Goal: Find contact information: Find contact information

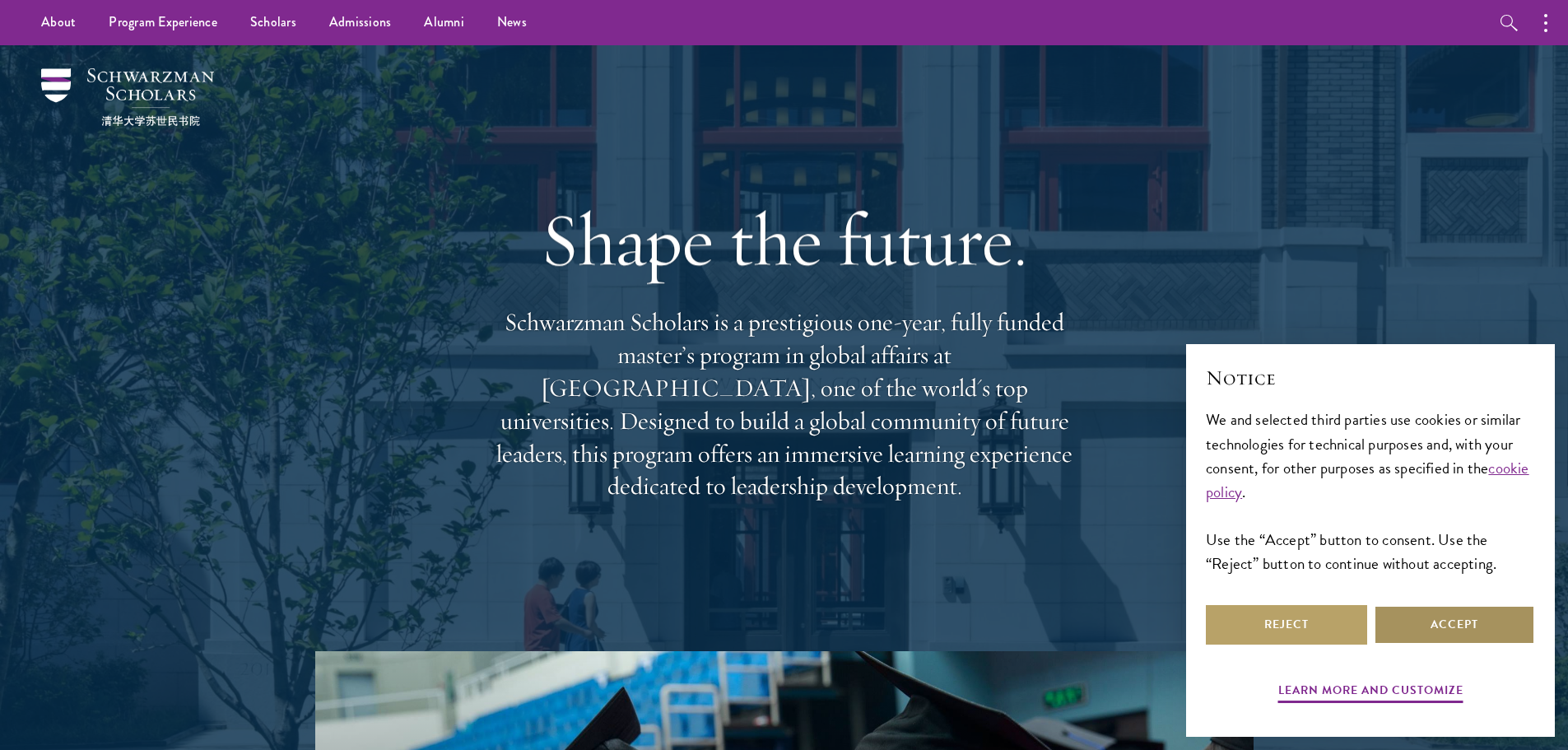
click at [1448, 630] on button "Accept" at bounding box center [1454, 624] width 161 height 40
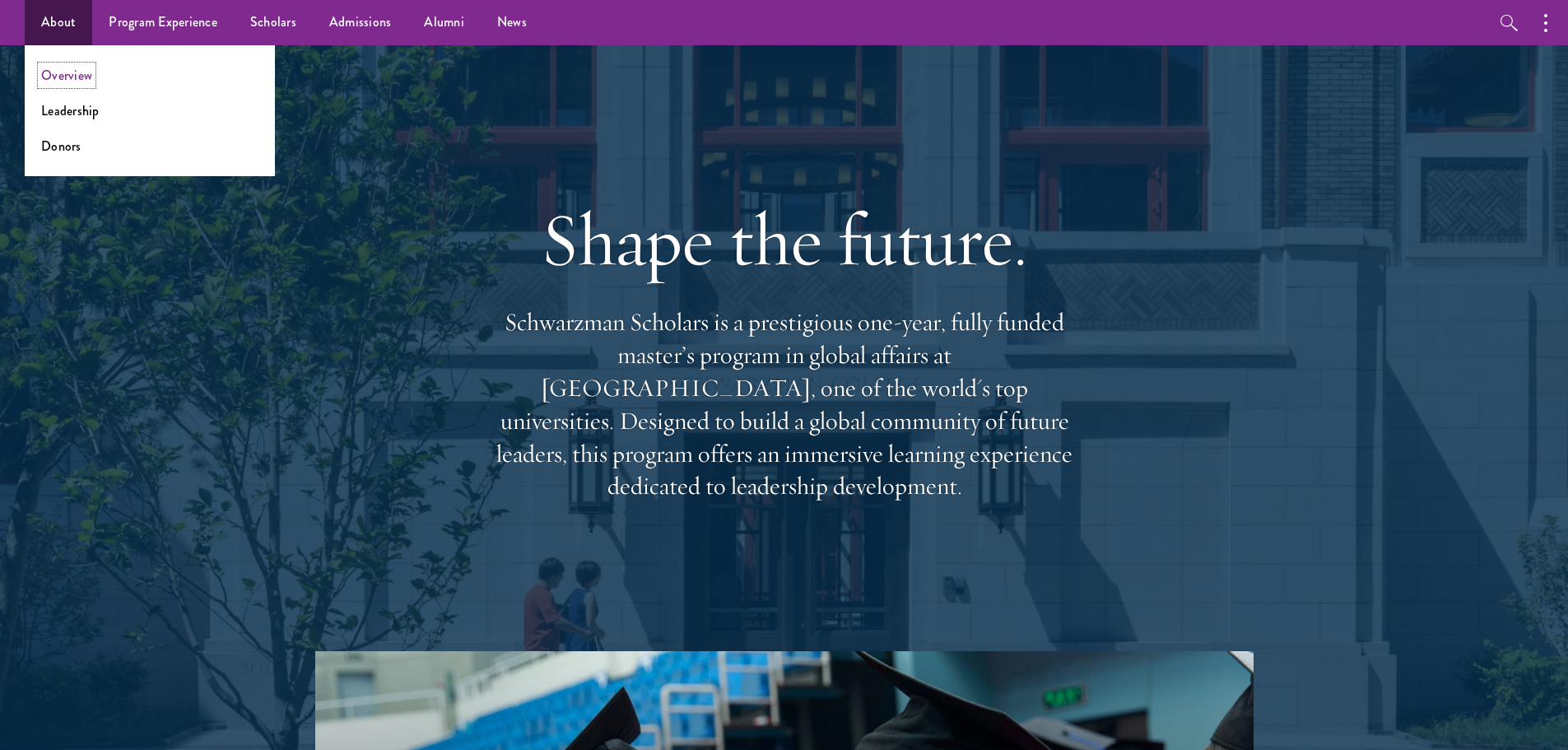
click at [76, 75] on link "Overview" at bounding box center [67, 76] width 51 height 19
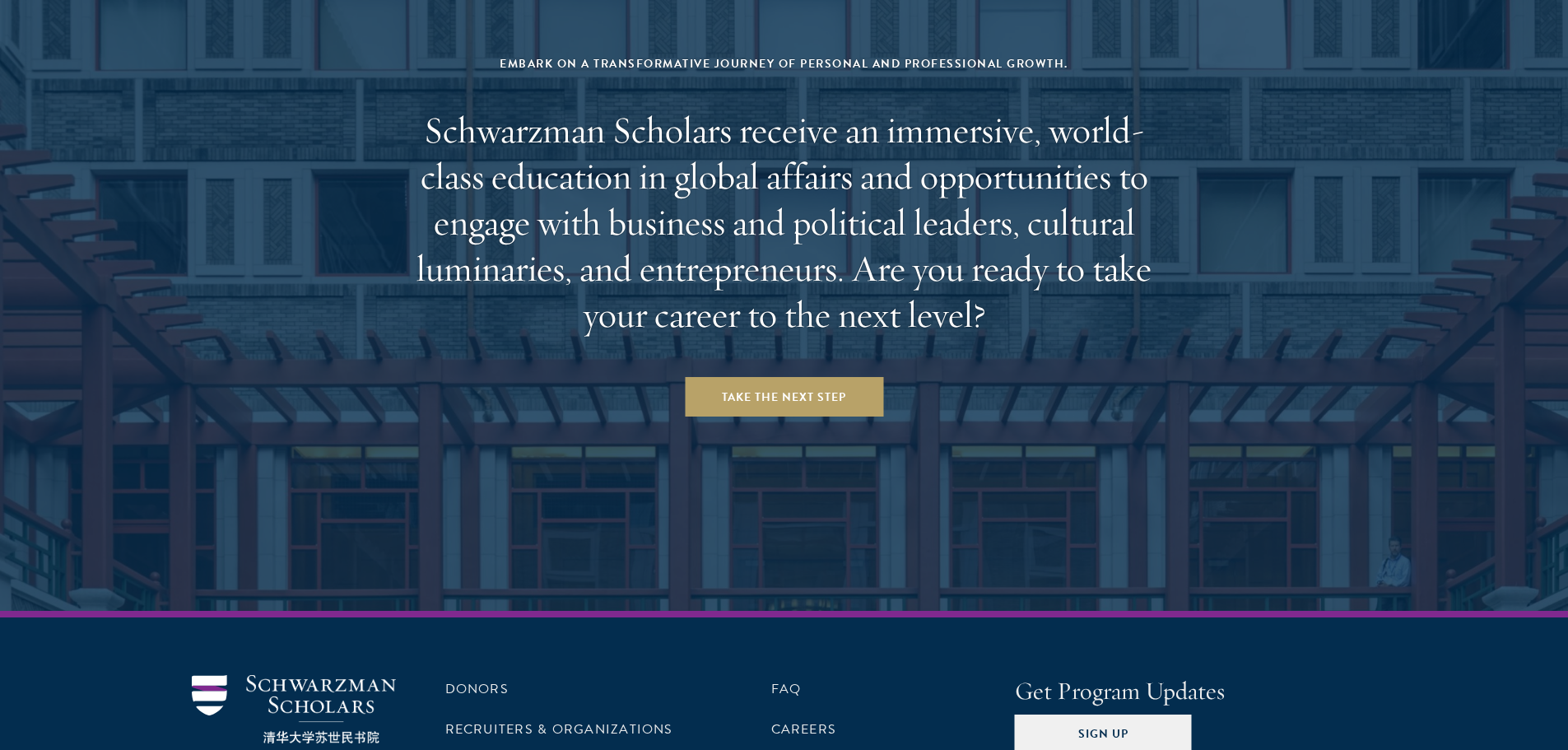
scroll to position [6893, 0]
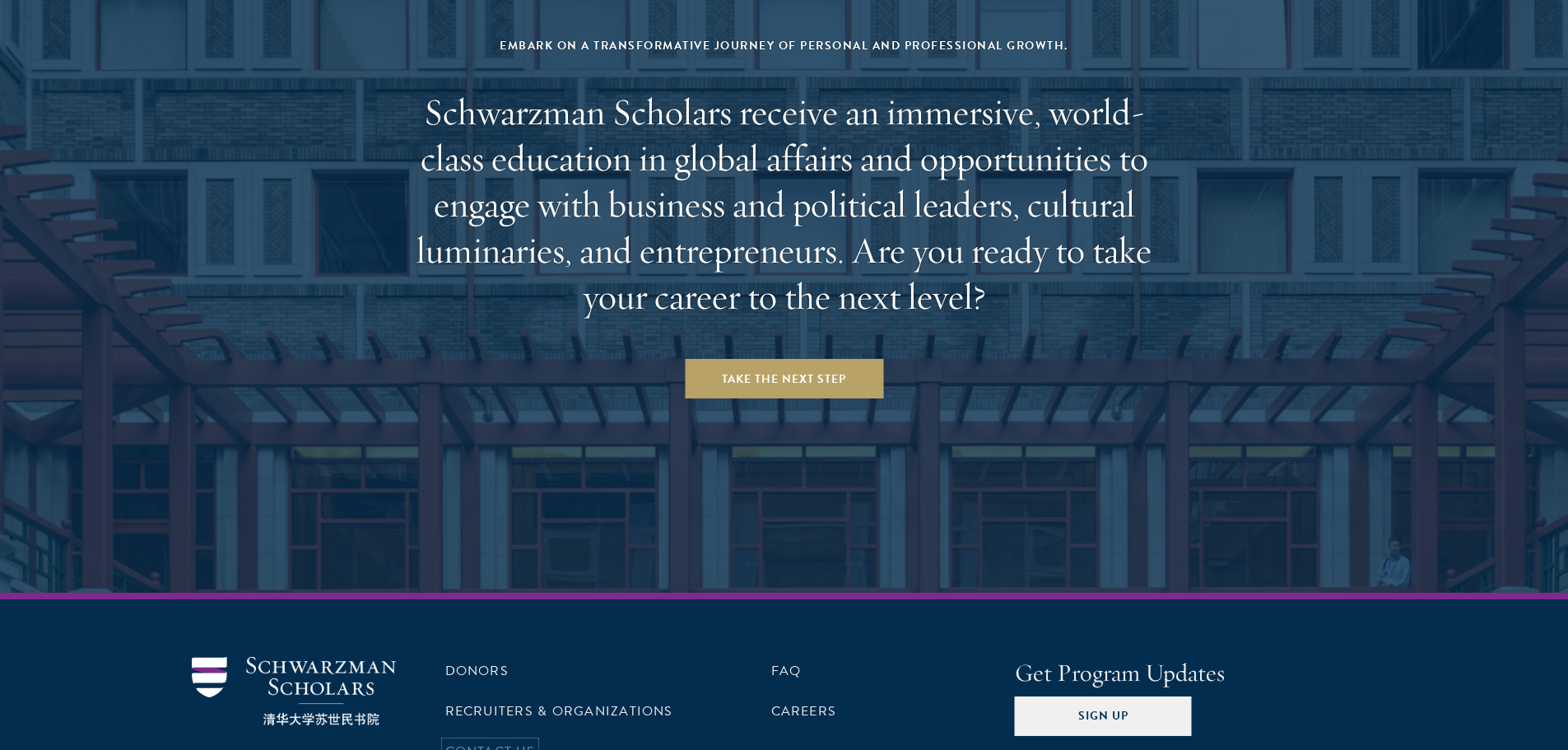
click at [521, 742] on link "Contact Us" at bounding box center [490, 752] width 90 height 20
